Goal: Task Accomplishment & Management: Complete application form

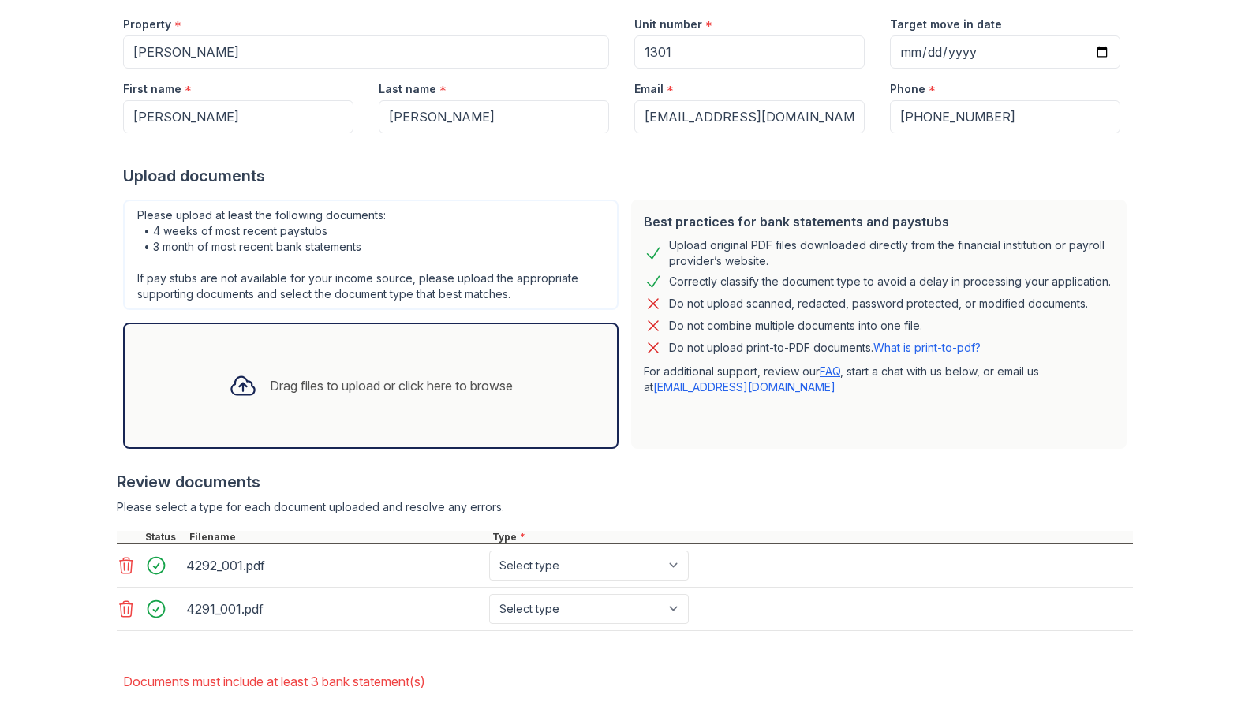
scroll to position [288, 0]
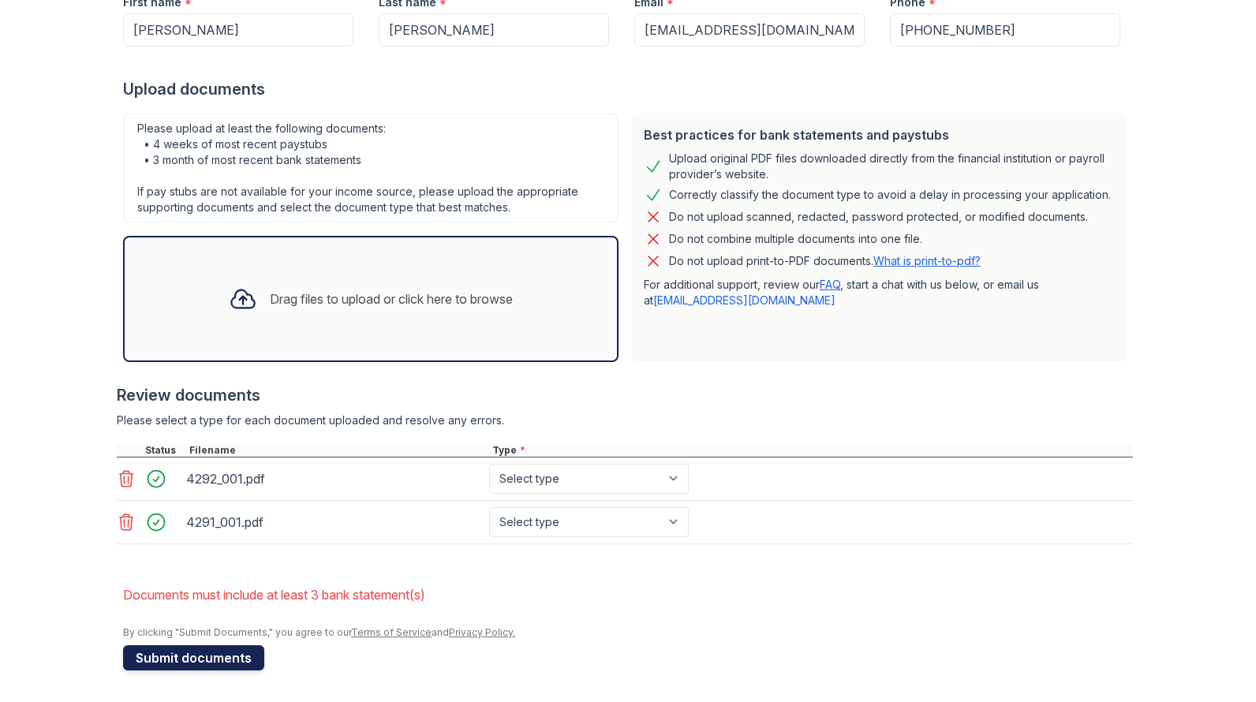
click at [185, 656] on button "Submit documents" at bounding box center [193, 657] width 141 height 25
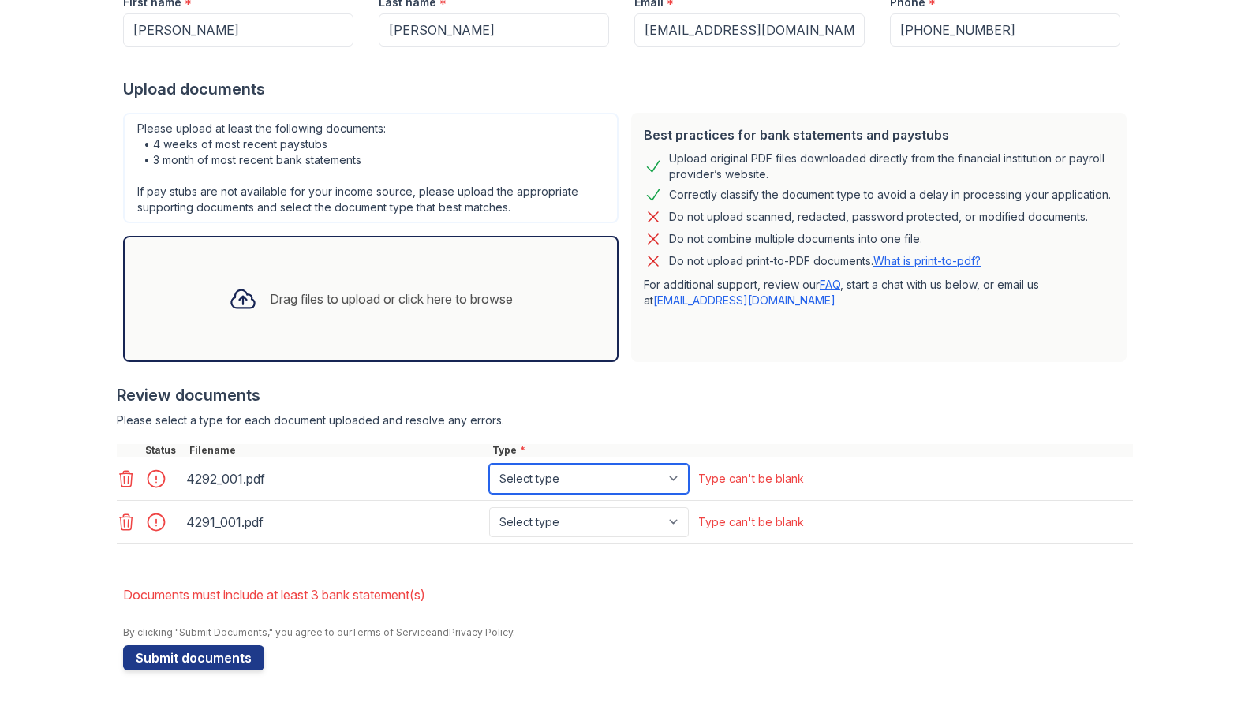
click at [672, 480] on select "Select type Paystub Bank Statement Offer Letter Tax Documents Benefit Award Let…" at bounding box center [589, 479] width 200 height 30
select select "other"
click at [489, 464] on select "Select type Paystub Bank Statement Offer Letter Tax Documents Benefit Award Let…" at bounding box center [589, 479] width 200 height 30
click at [675, 524] on select "Select type Paystub Bank Statement Offer Letter Tax Documents Benefit Award Let…" at bounding box center [589, 522] width 200 height 30
select select "other"
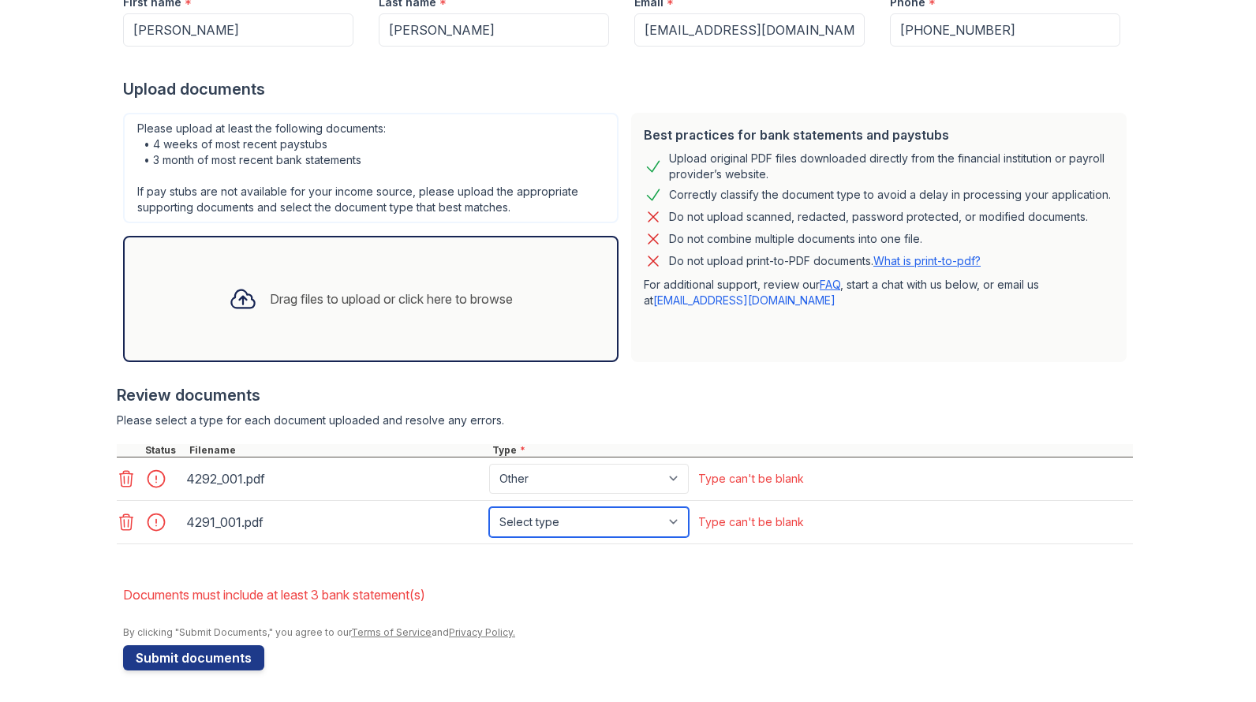
click at [489, 507] on select "Select type Paystub Bank Statement Offer Letter Tax Documents Benefit Award Let…" at bounding box center [589, 522] width 200 height 30
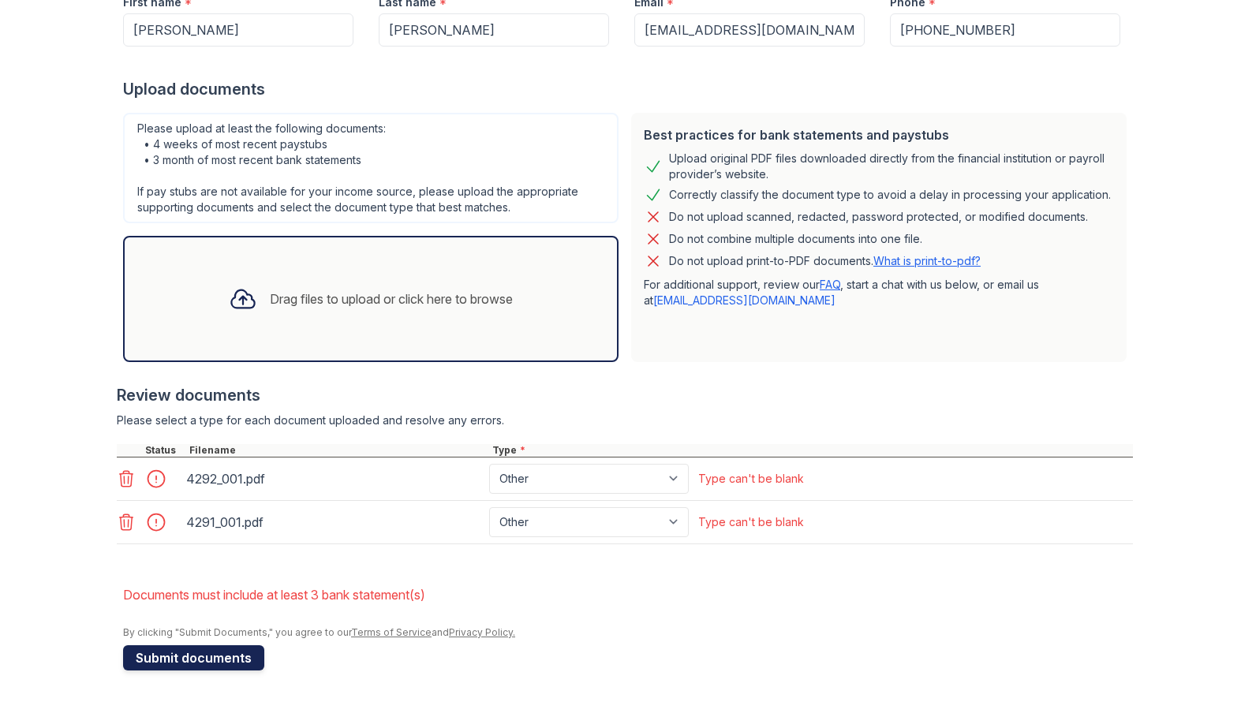
click at [190, 663] on button "Submit documents" at bounding box center [193, 657] width 141 height 25
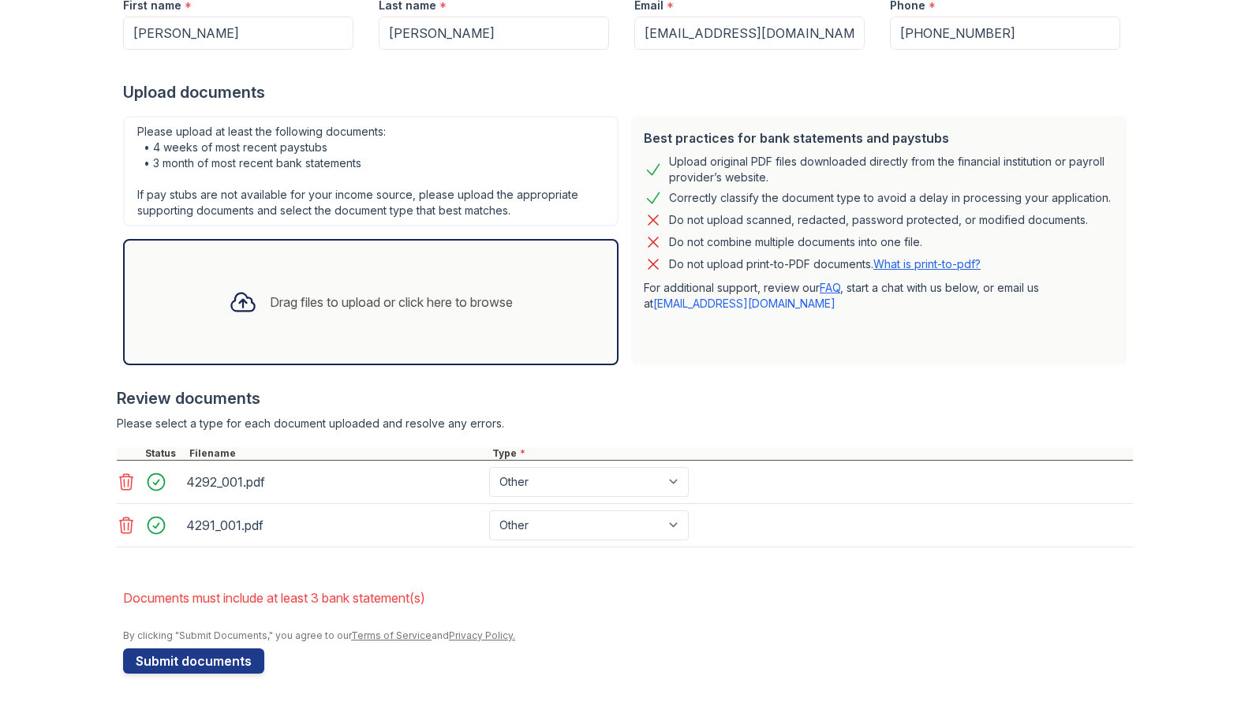
click at [120, 530] on icon at bounding box center [126, 525] width 19 height 19
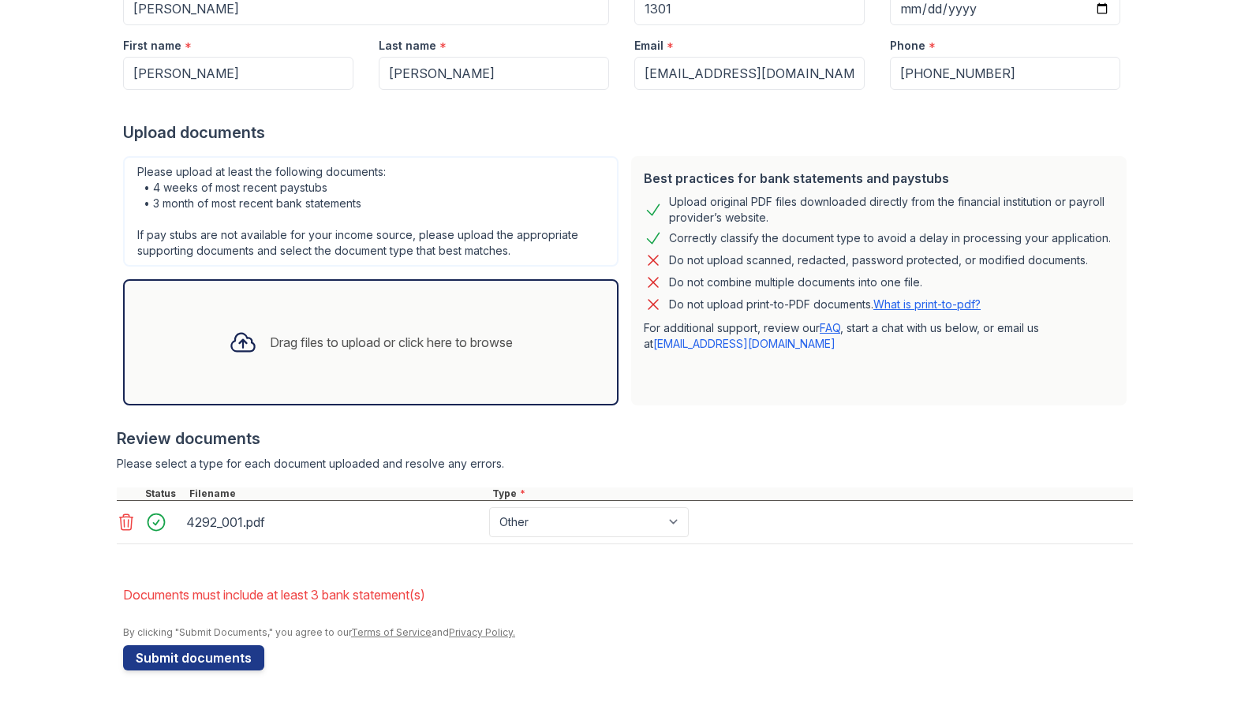
scroll to position [245, 0]
click at [184, 658] on button "Submit documents" at bounding box center [193, 657] width 141 height 25
click at [125, 525] on icon at bounding box center [126, 522] width 19 height 19
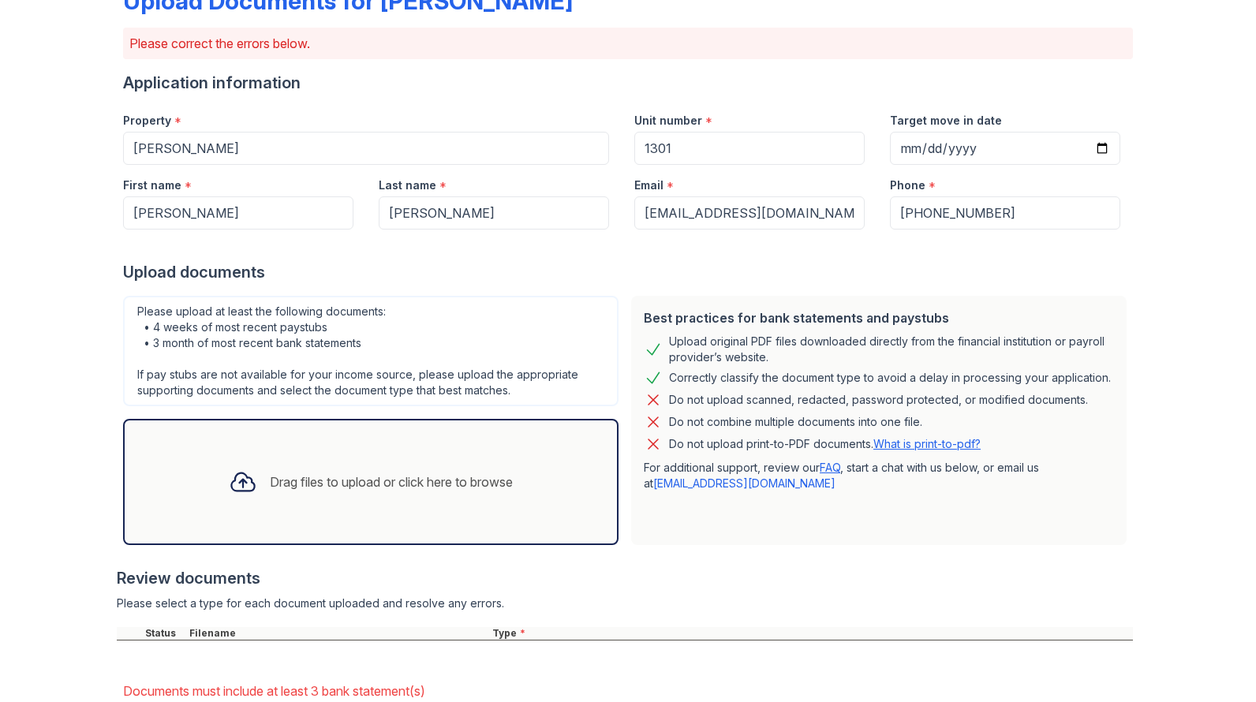
scroll to position [201, 0]
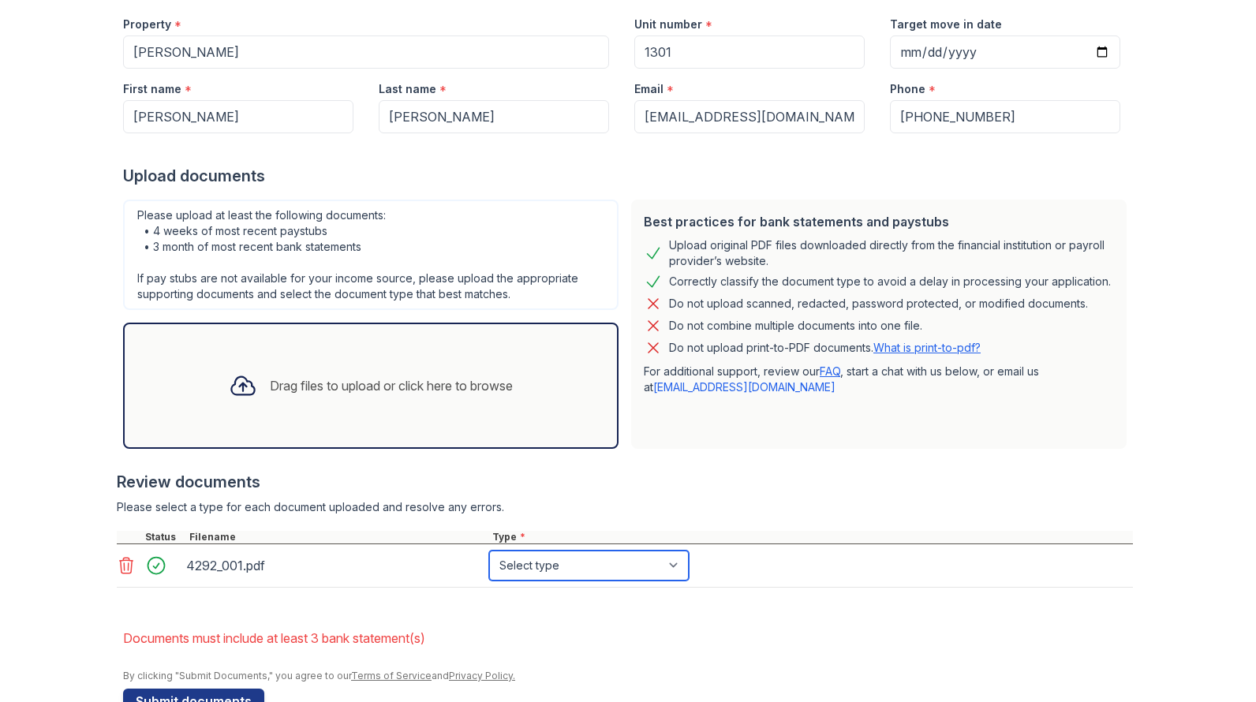
click at [640, 574] on select "Select type Paystub Bank Statement Offer Letter Tax Documents Benefit Award Let…" at bounding box center [589, 566] width 200 height 30
select select "paystub"
click at [489, 551] on select "Select type Paystub Bank Statement Offer Letter Tax Documents Benefit Award Let…" at bounding box center [589, 566] width 200 height 30
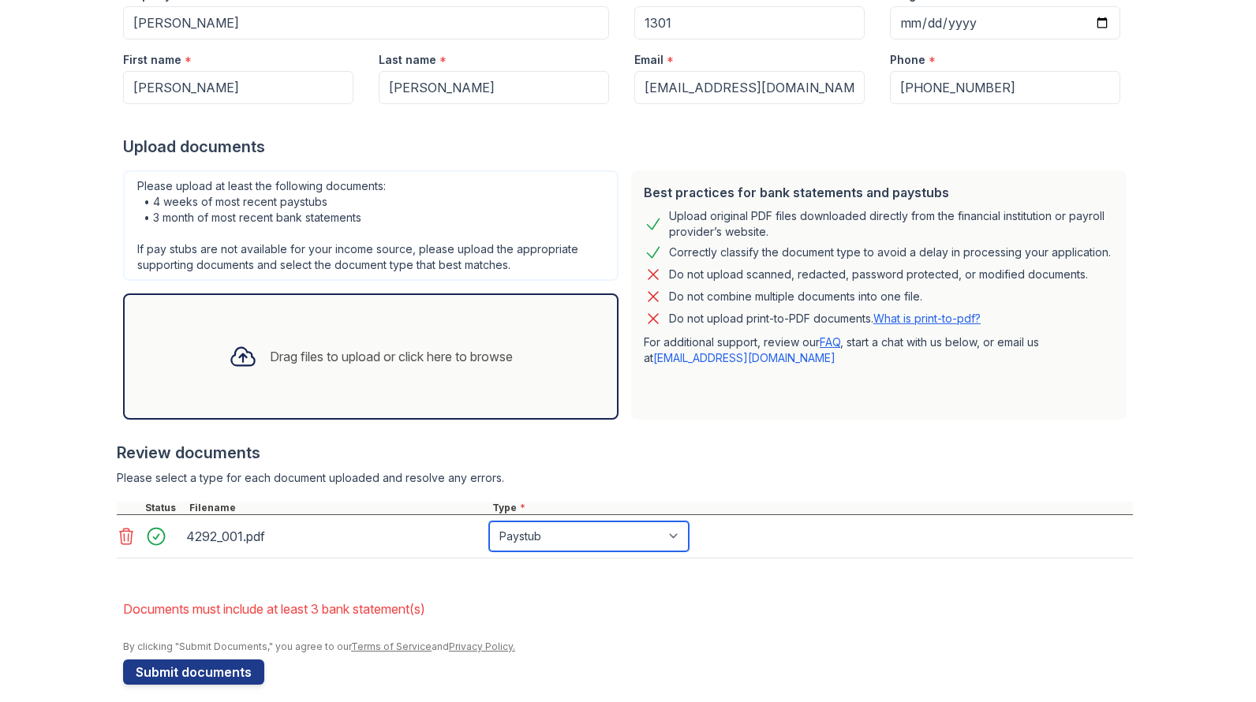
scroll to position [245, 0]
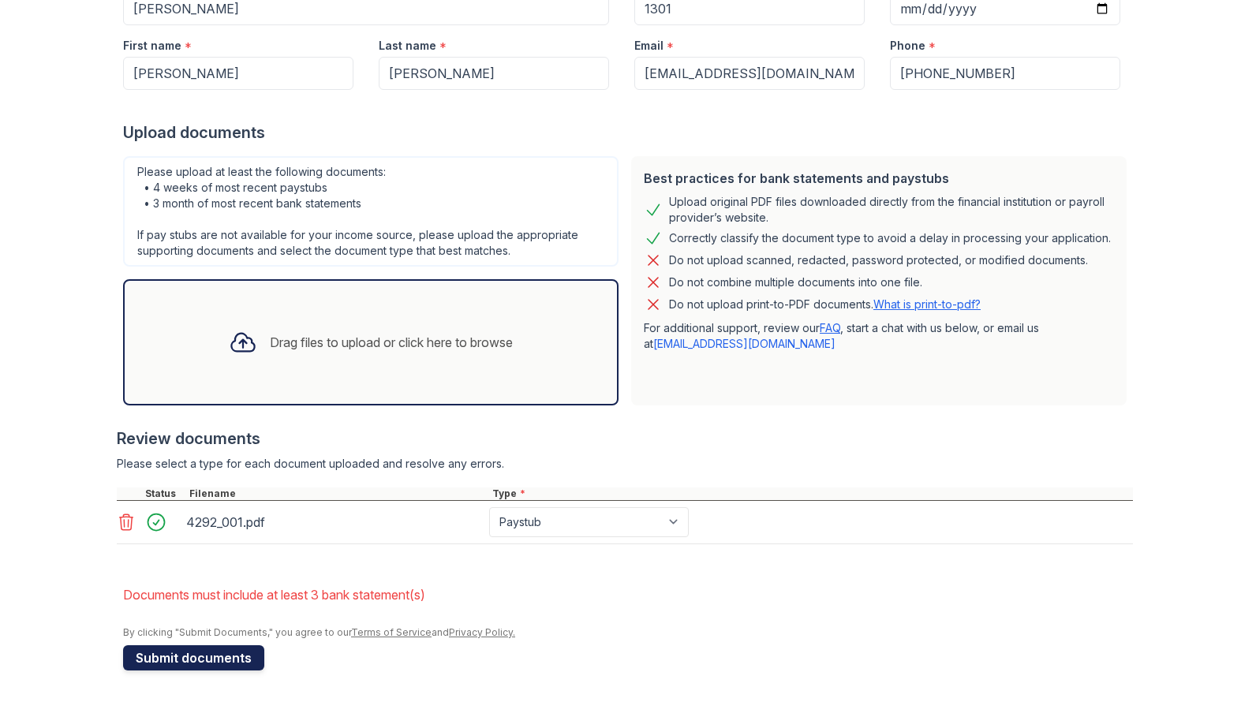
click at [212, 656] on button "Submit documents" at bounding box center [193, 657] width 141 height 25
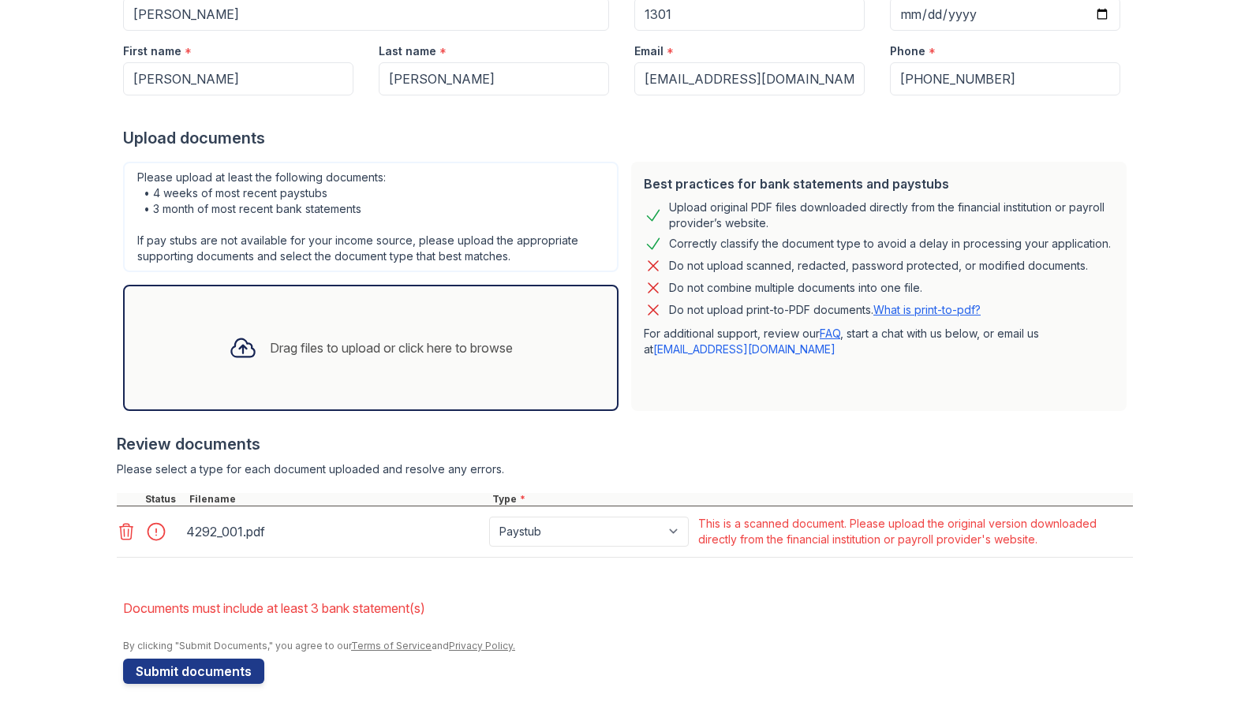
scroll to position [252, 0]
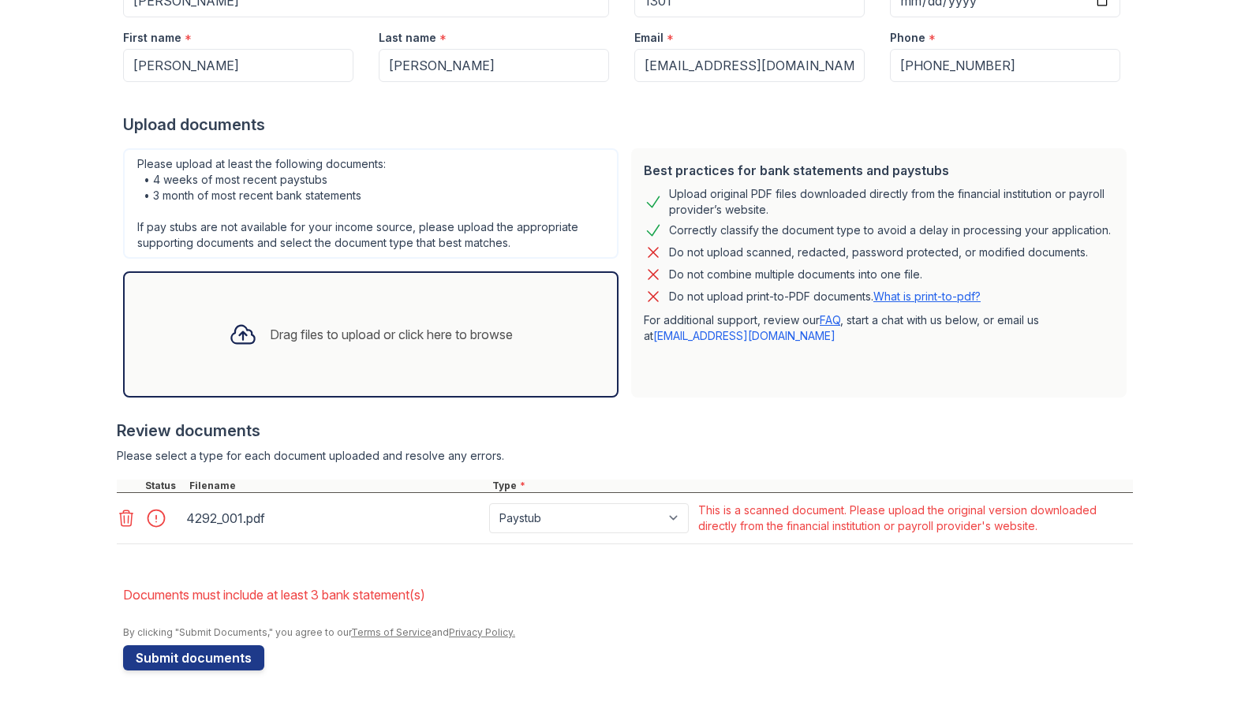
click at [117, 520] on icon at bounding box center [126, 518] width 19 height 19
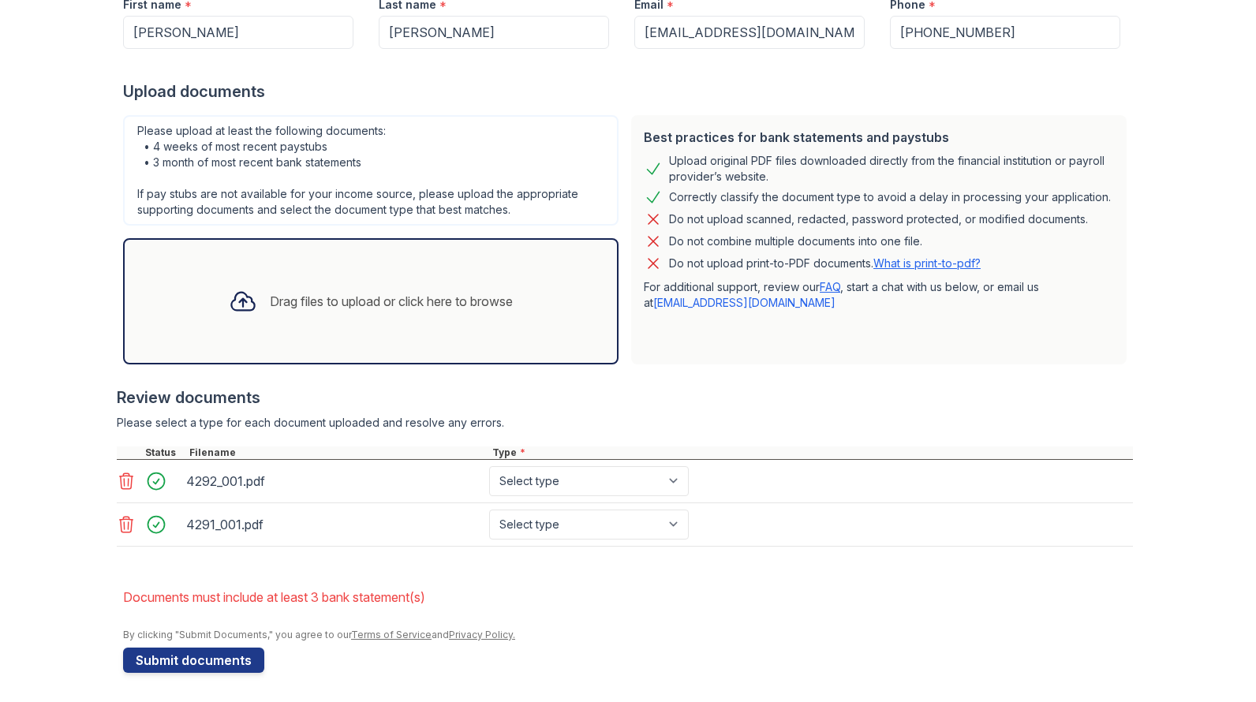
scroll to position [288, 0]
click at [376, 634] on link "Terms of Service" at bounding box center [391, 632] width 80 height 12
click at [923, 258] on link "What is print-to-pdf?" at bounding box center [926, 260] width 107 height 13
